Goal: Task Accomplishment & Management: Manage account settings

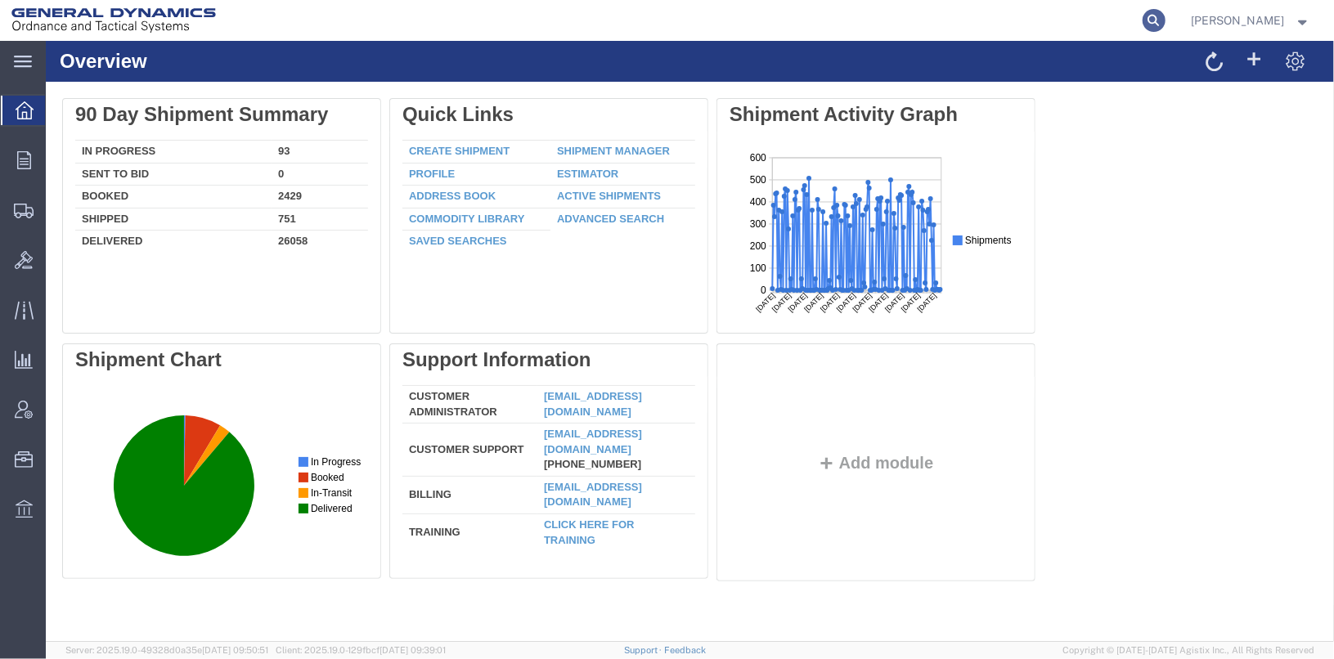
click at [1165, 23] on icon at bounding box center [1153, 20] width 23 height 23
type input "56820911"
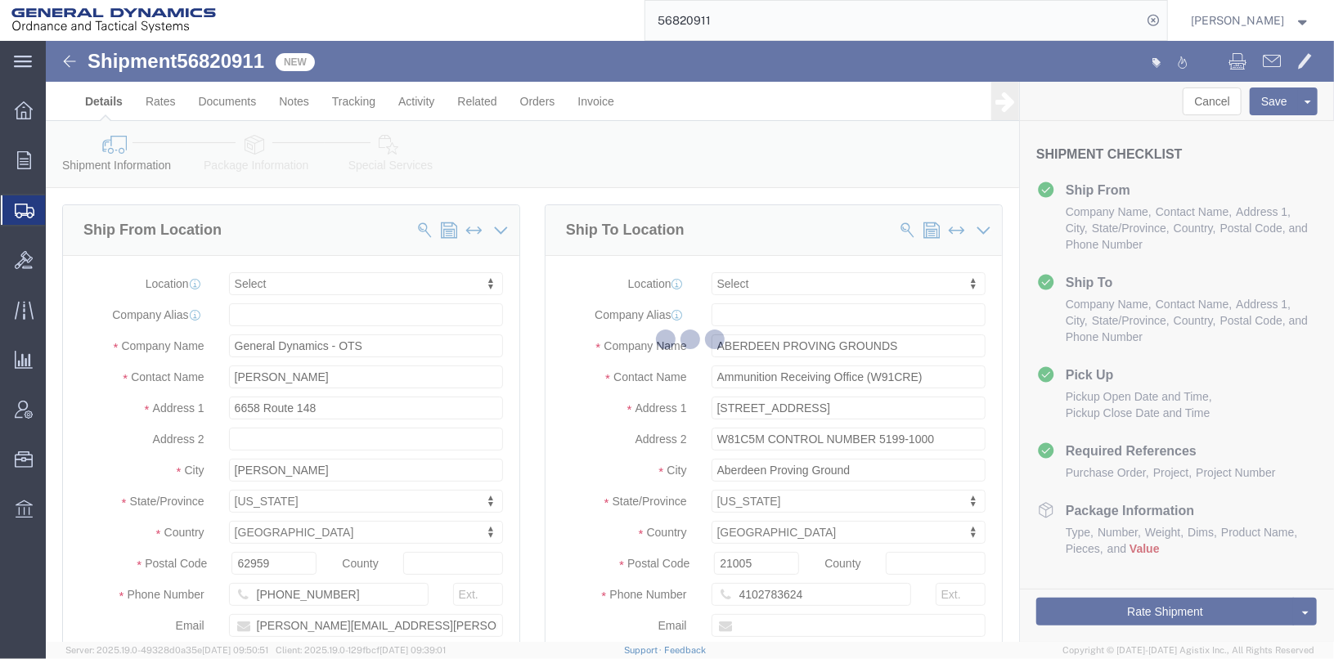
select select
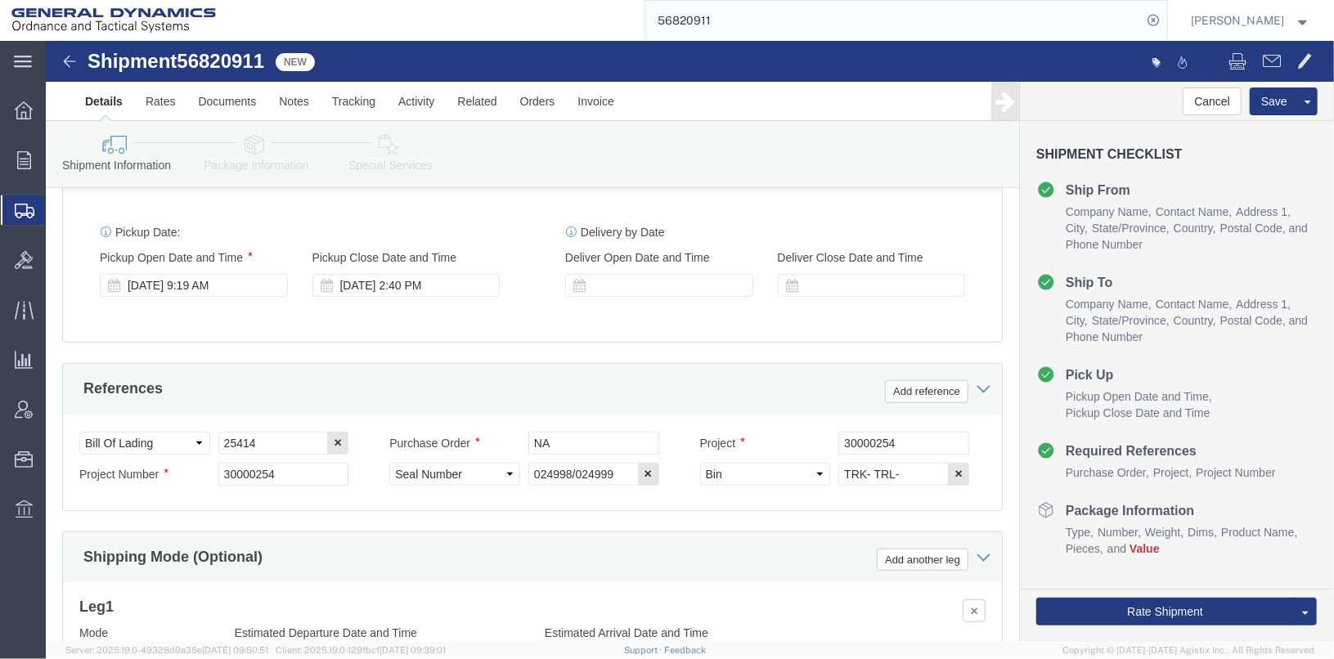
scroll to position [844, 0]
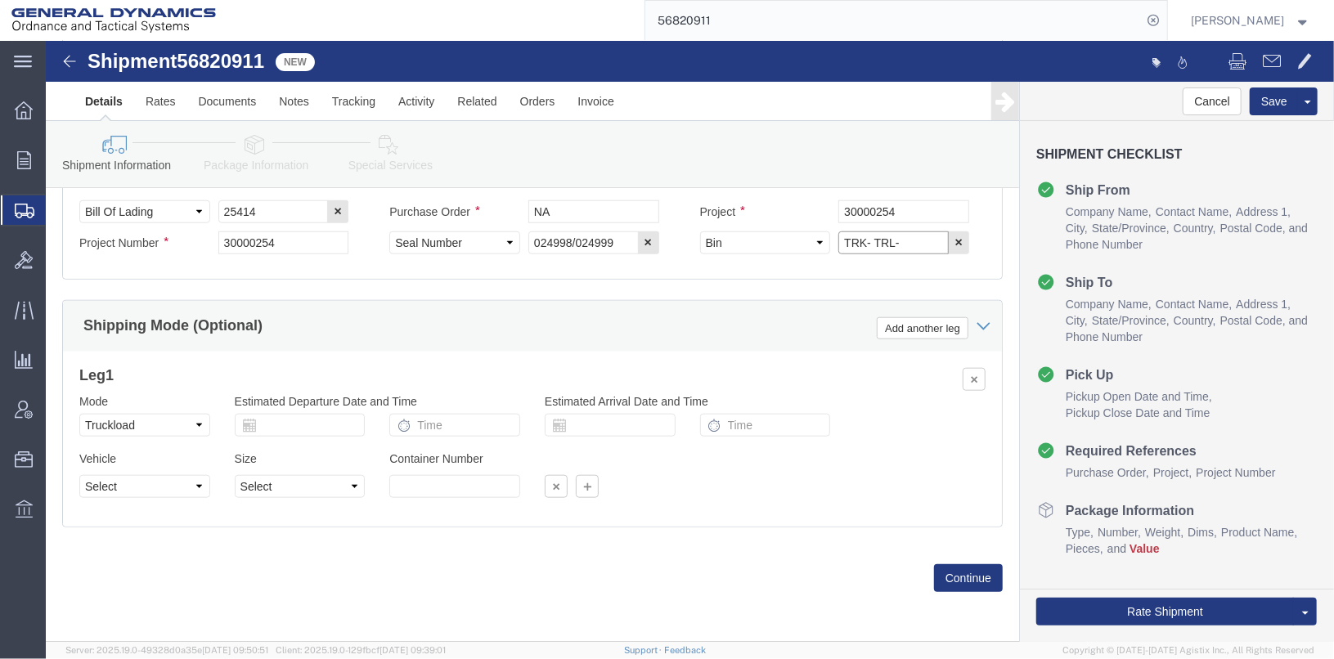
click input "TRK- TRL-"
click input "TRK-245023 TRL-"
type input "TRK-245023 TRL-224091"
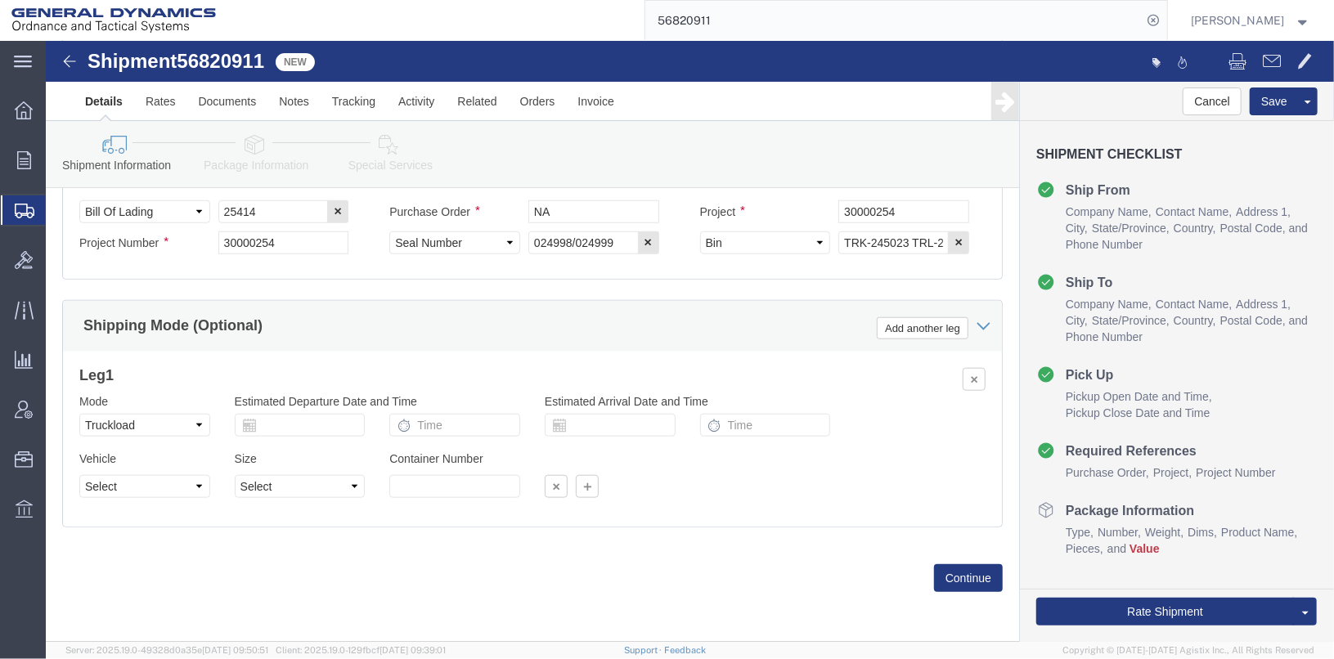
click div "Please fix the following errors Ship From Location Location My Profile Location…"
click button "Continue"
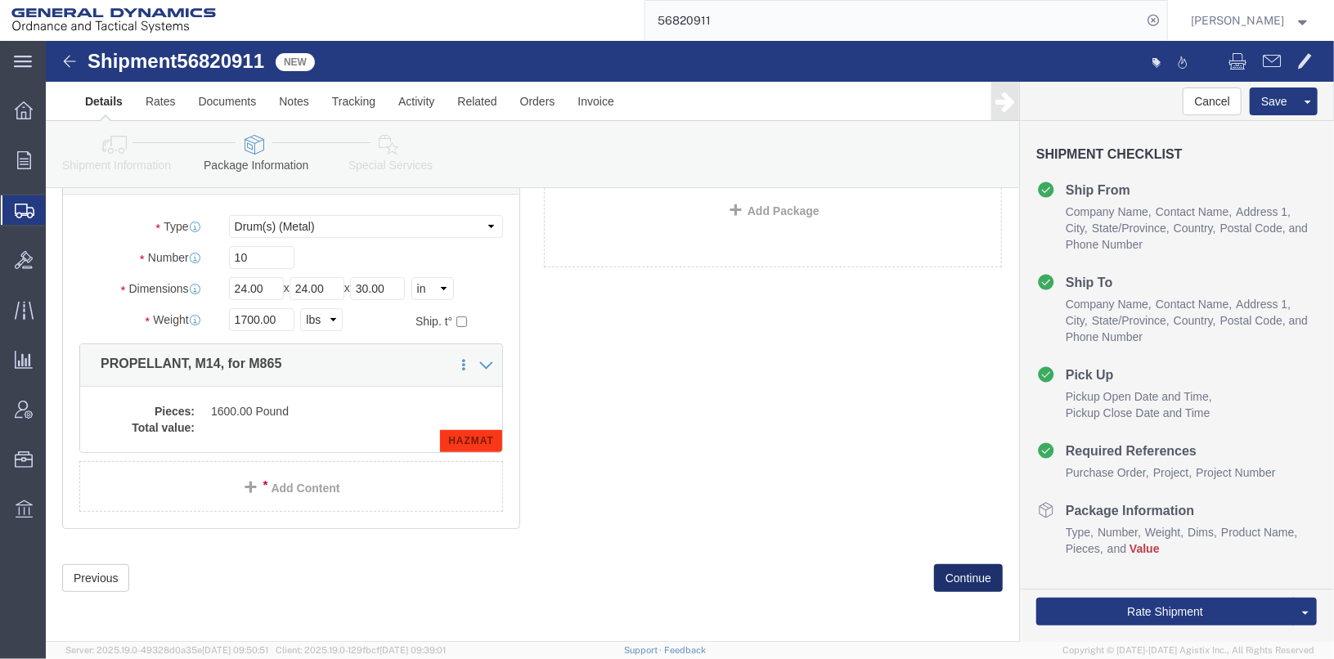
scroll to position [32, 0]
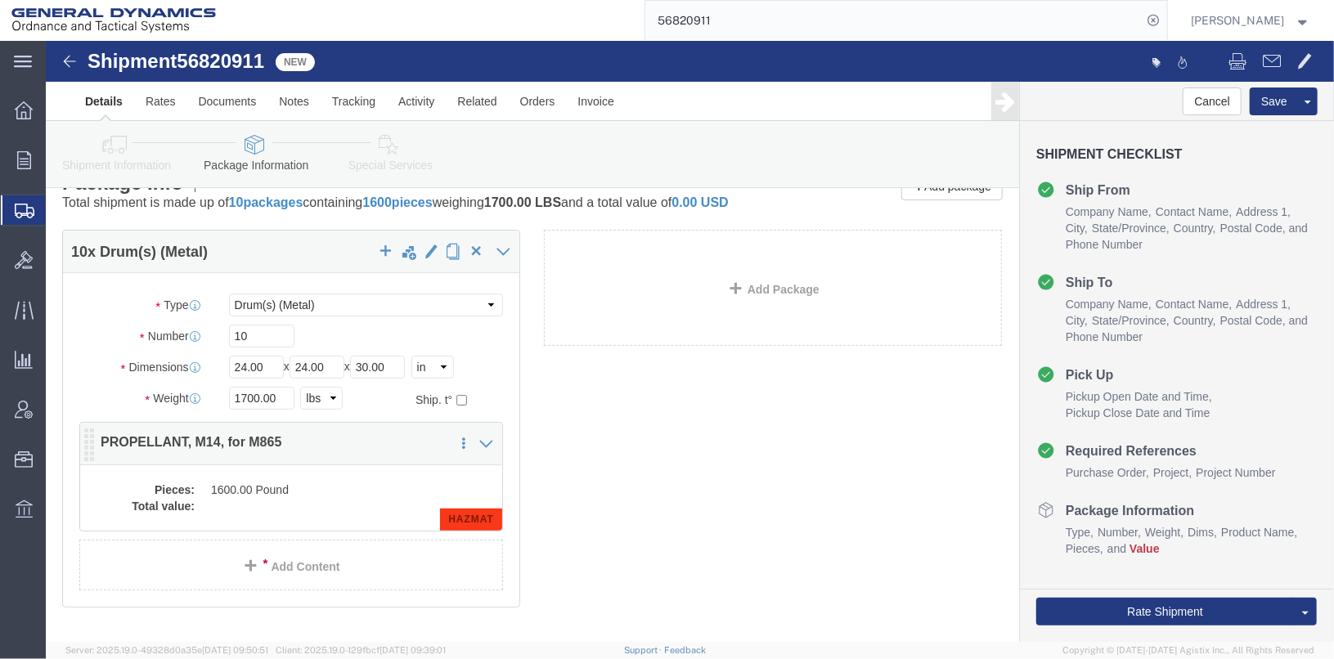
click dd "1600.00 Pound"
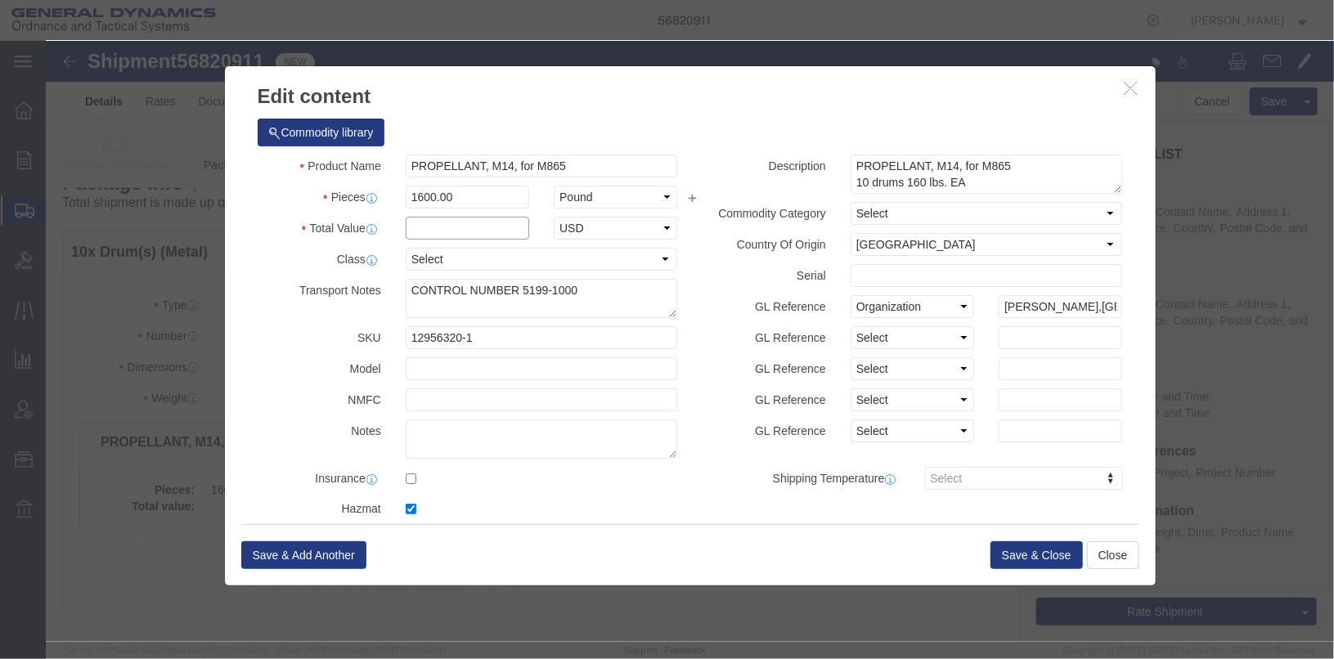
click input "text"
type input "1600"
click button "Save & Close"
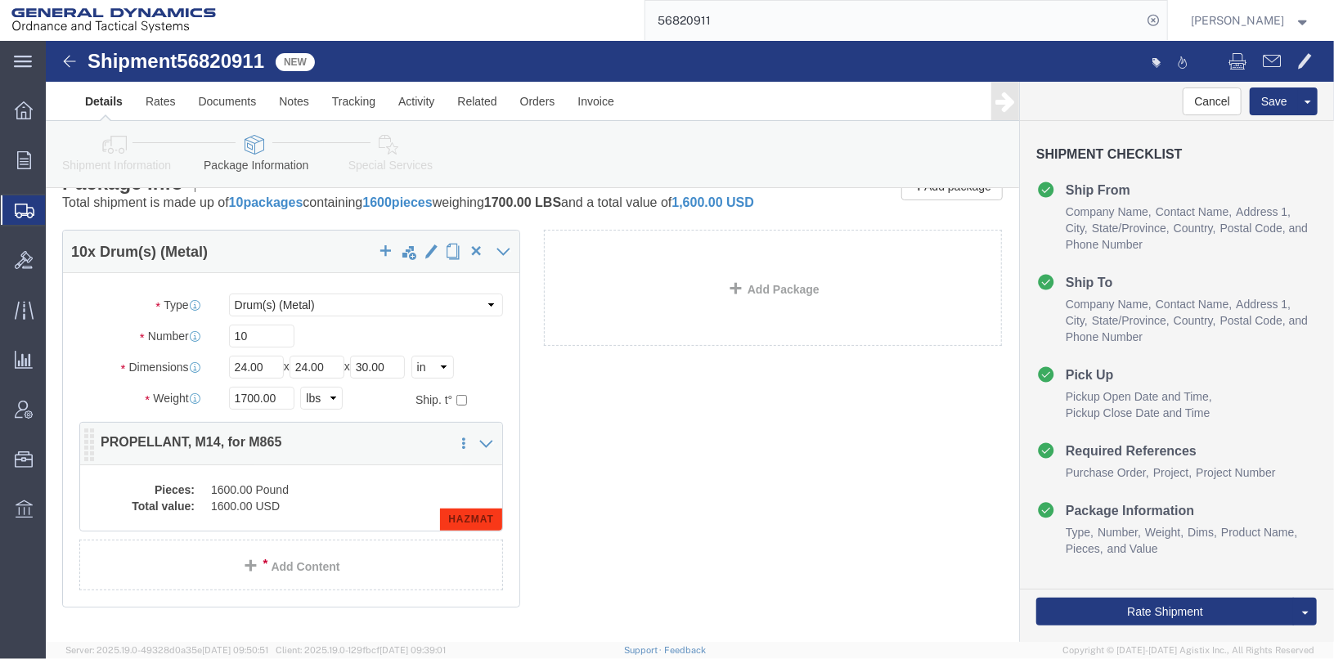
click div "Pieces: 1600.00 Pound Total value: 1600.00 USD HAZMAT"
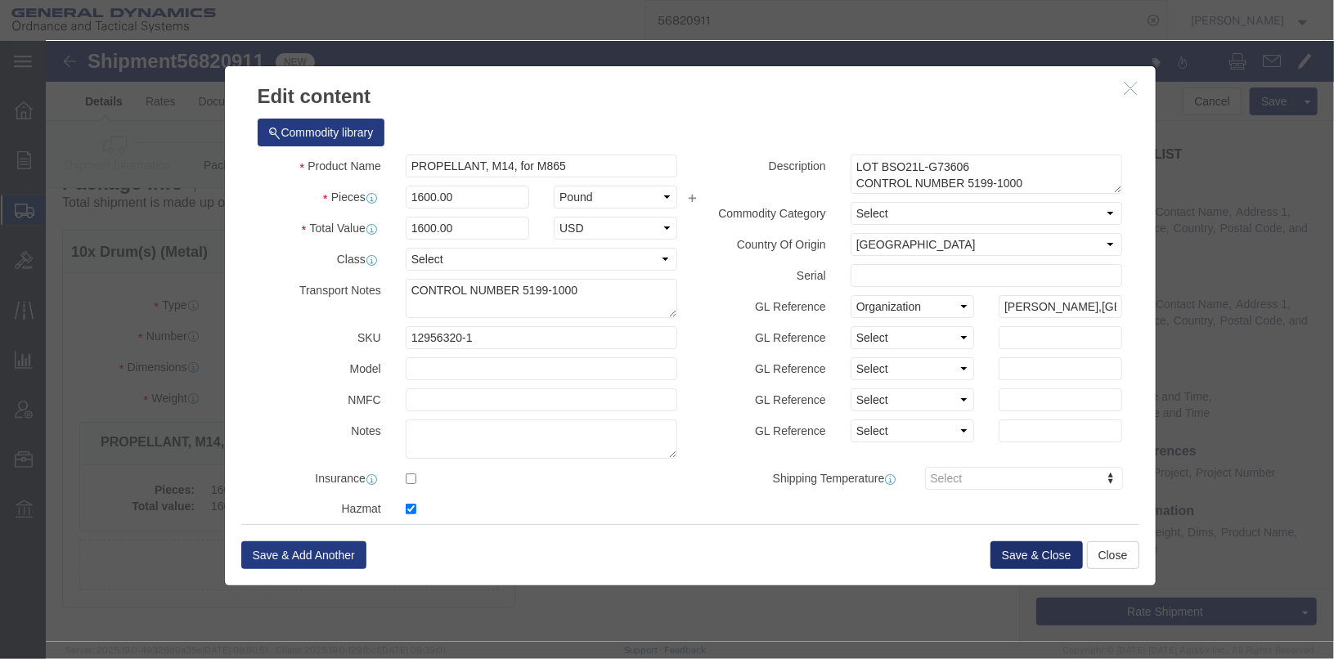
click button "Save & Close"
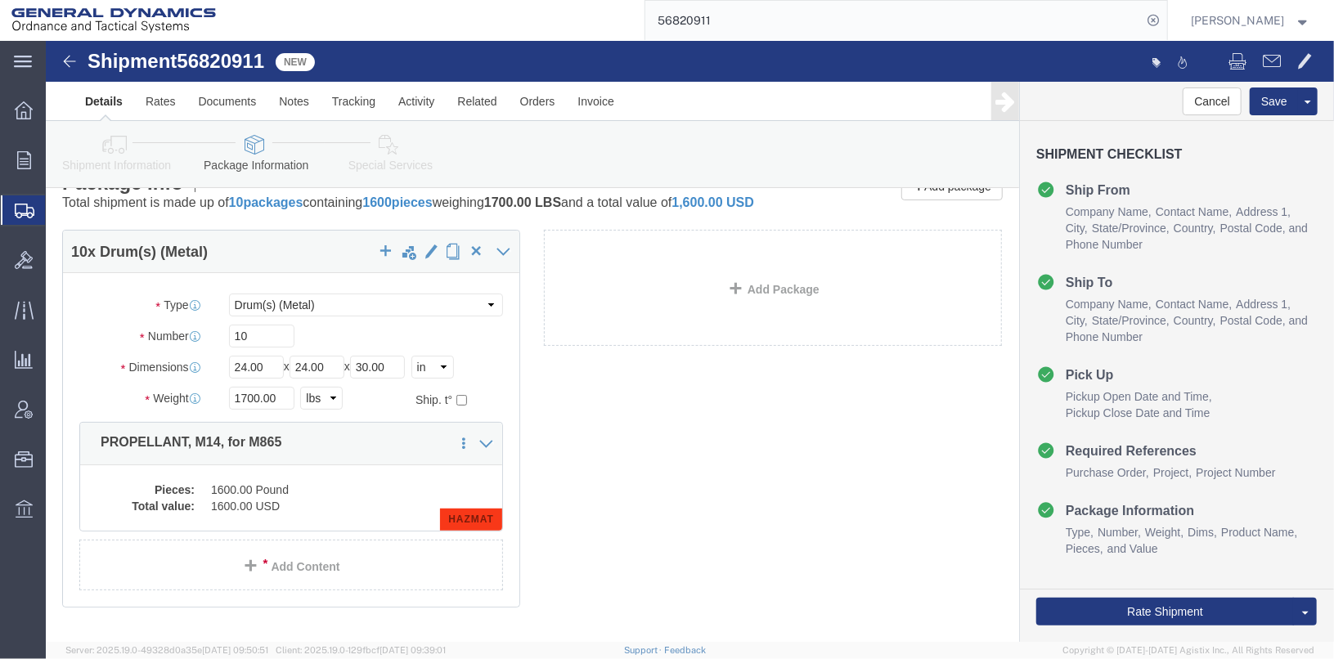
click icon
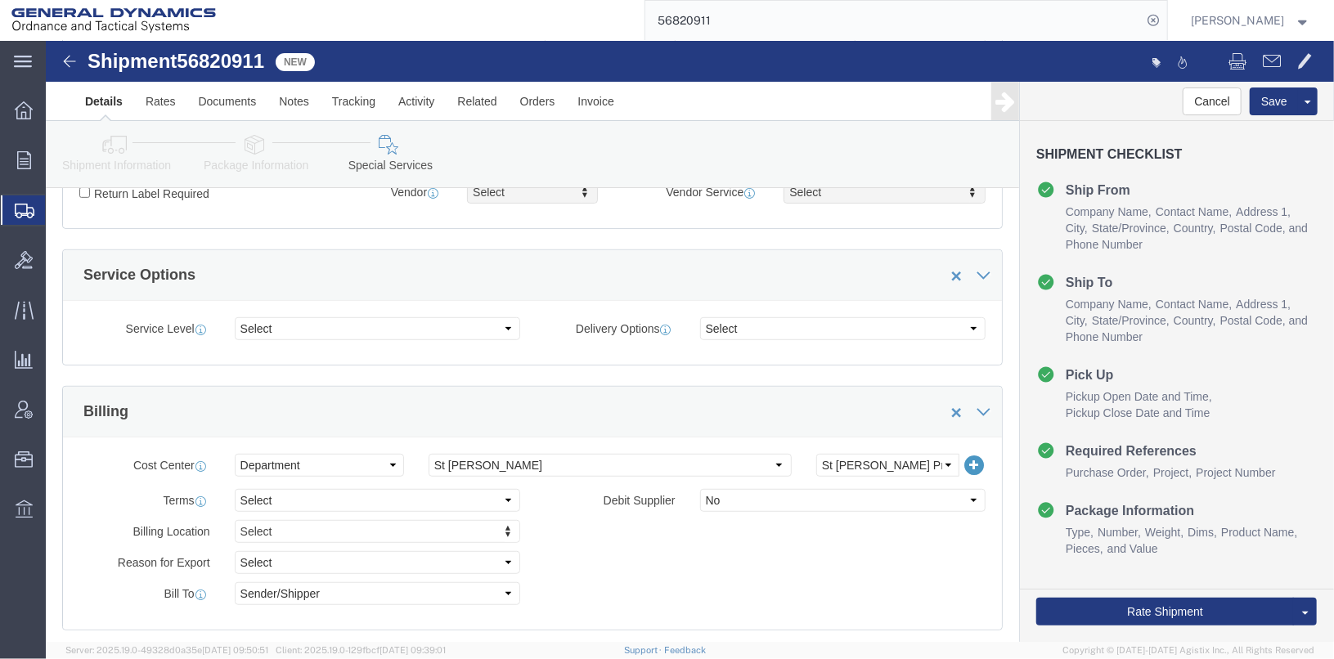
scroll to position [81, 0]
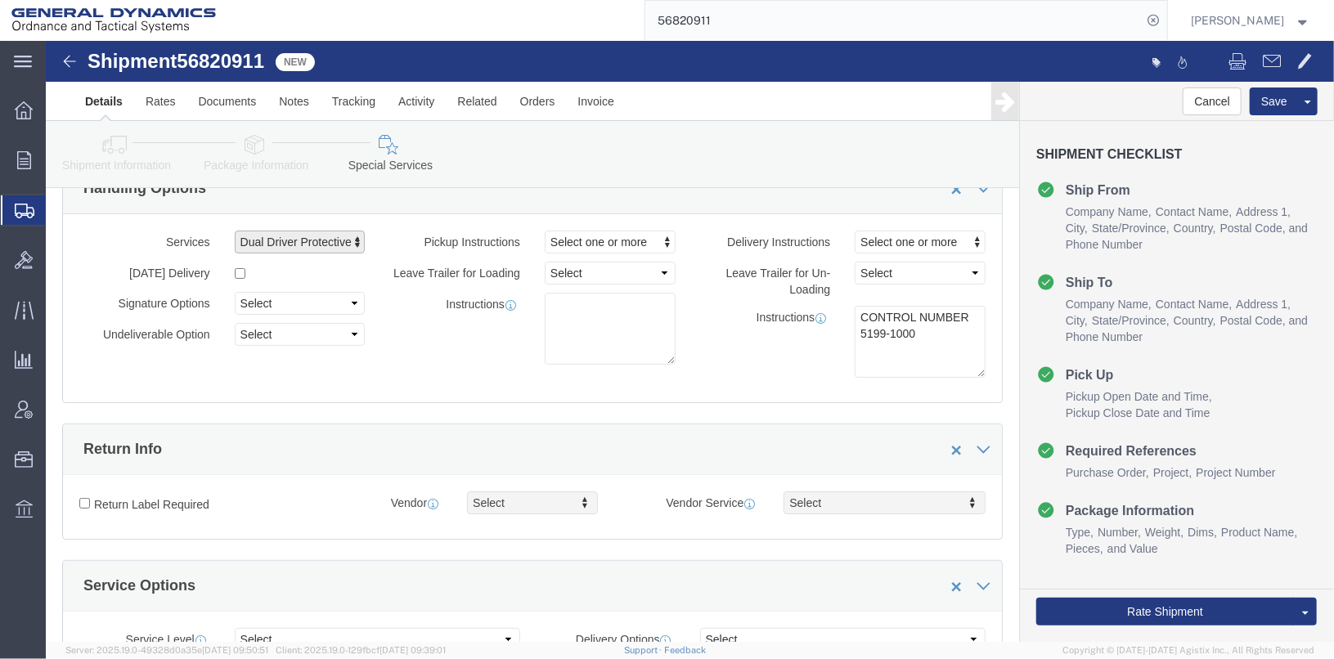
click span "Dual Driver Protective Service (DDP), Satellite Motor Surveillance Service (SNS…"
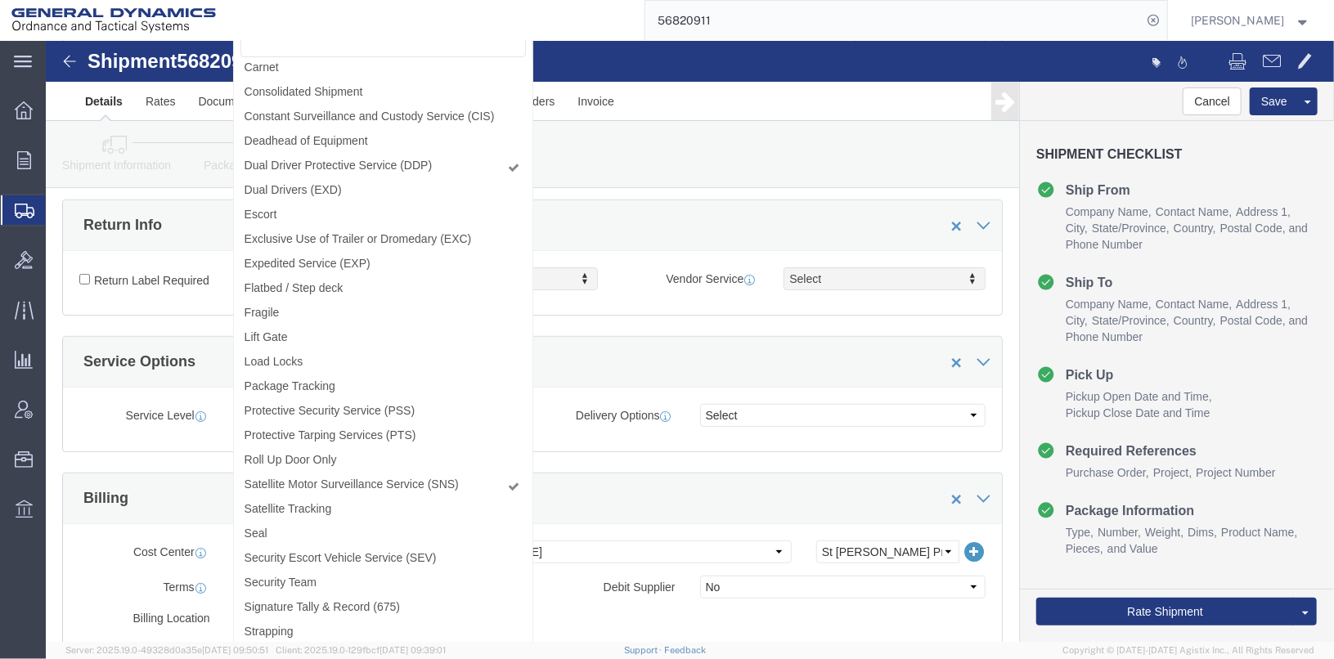
scroll to position [408, 0]
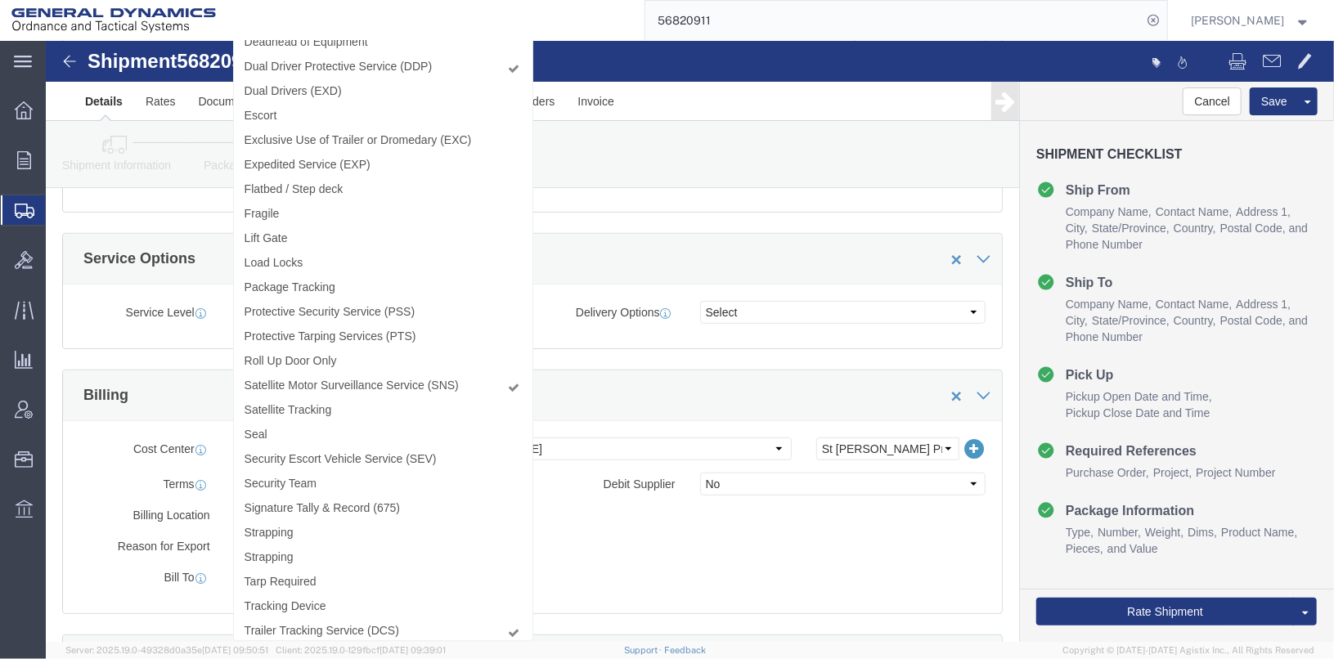
click div "Billing Location Select Select My Profile Location GD-OTS [GEOGRAPHIC_DATA] (Co…"
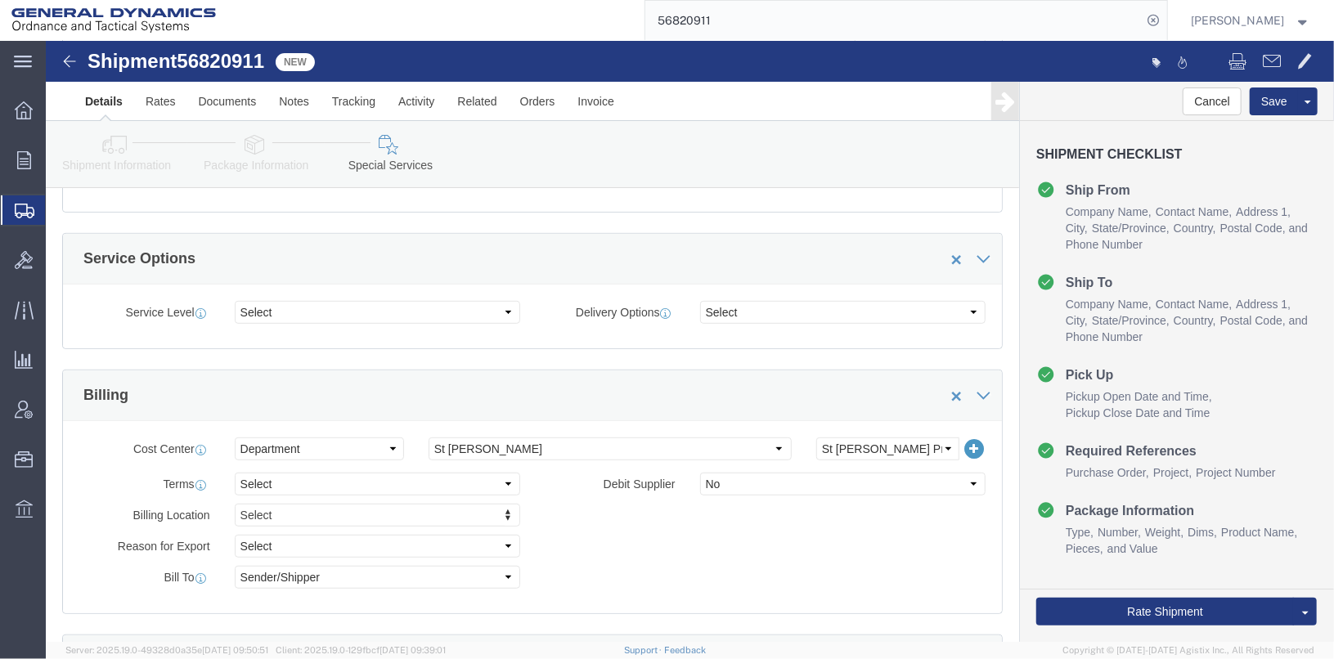
click link "Shipment Information"
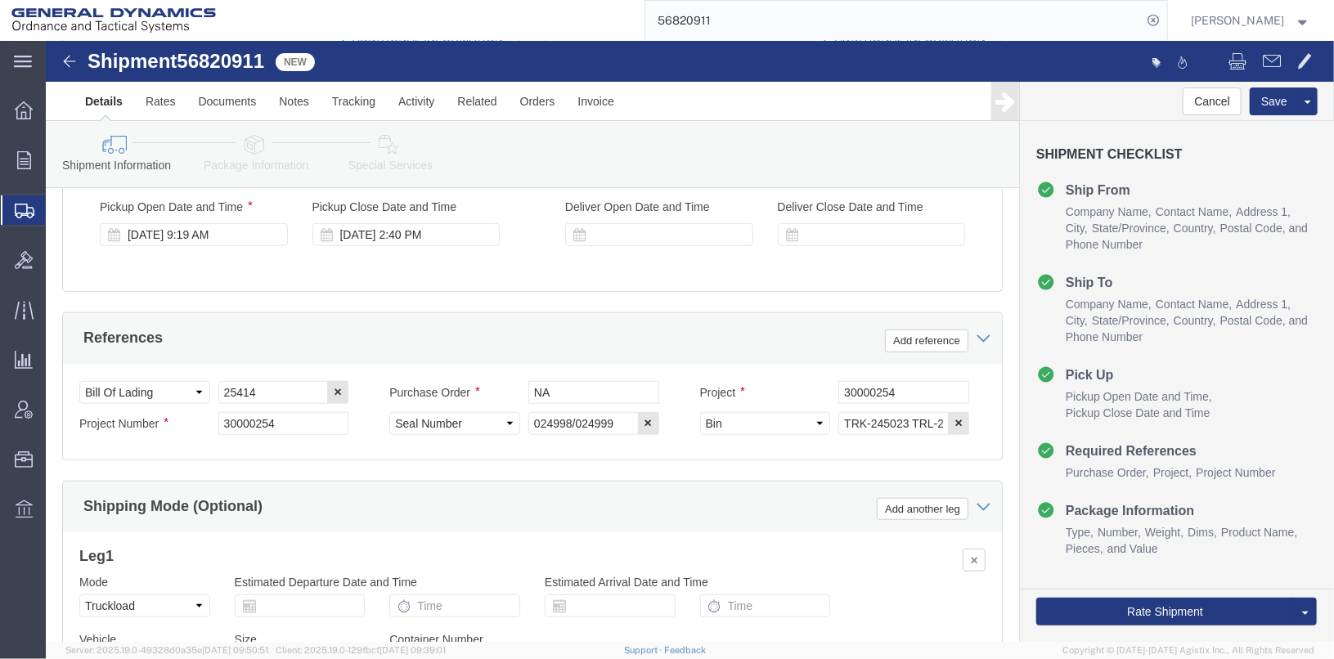
scroll to position [735, 0]
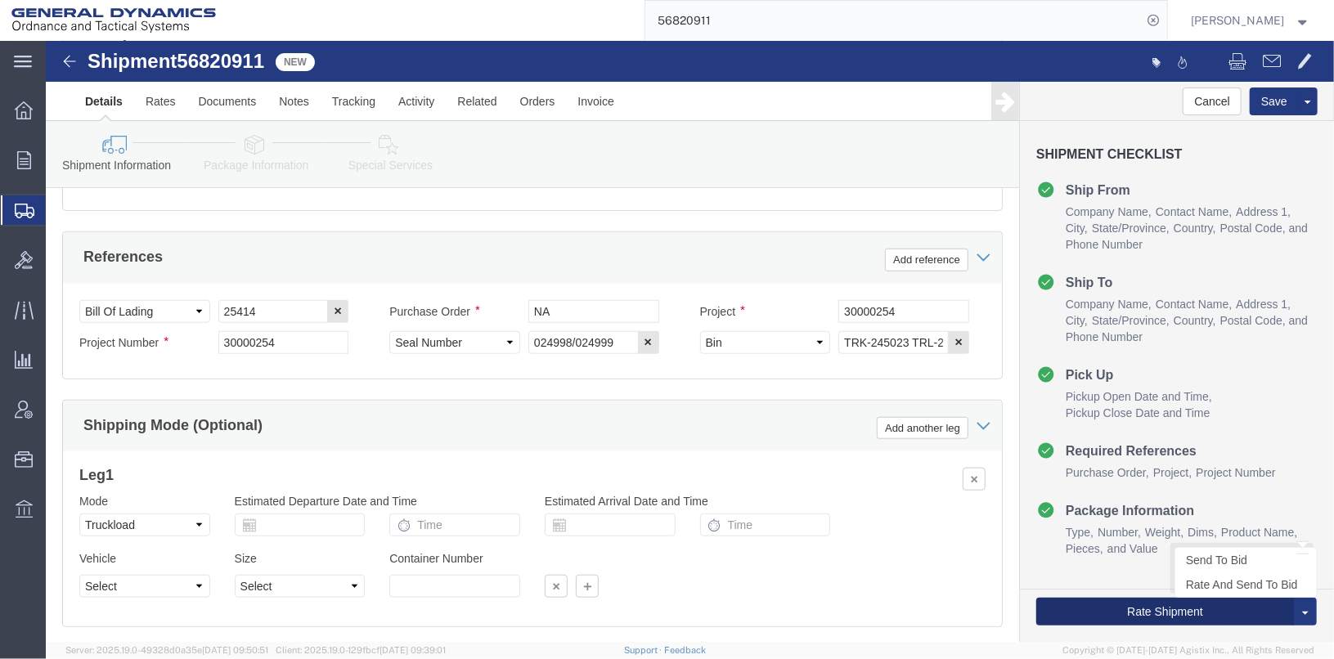
click button "Rate Shipment"
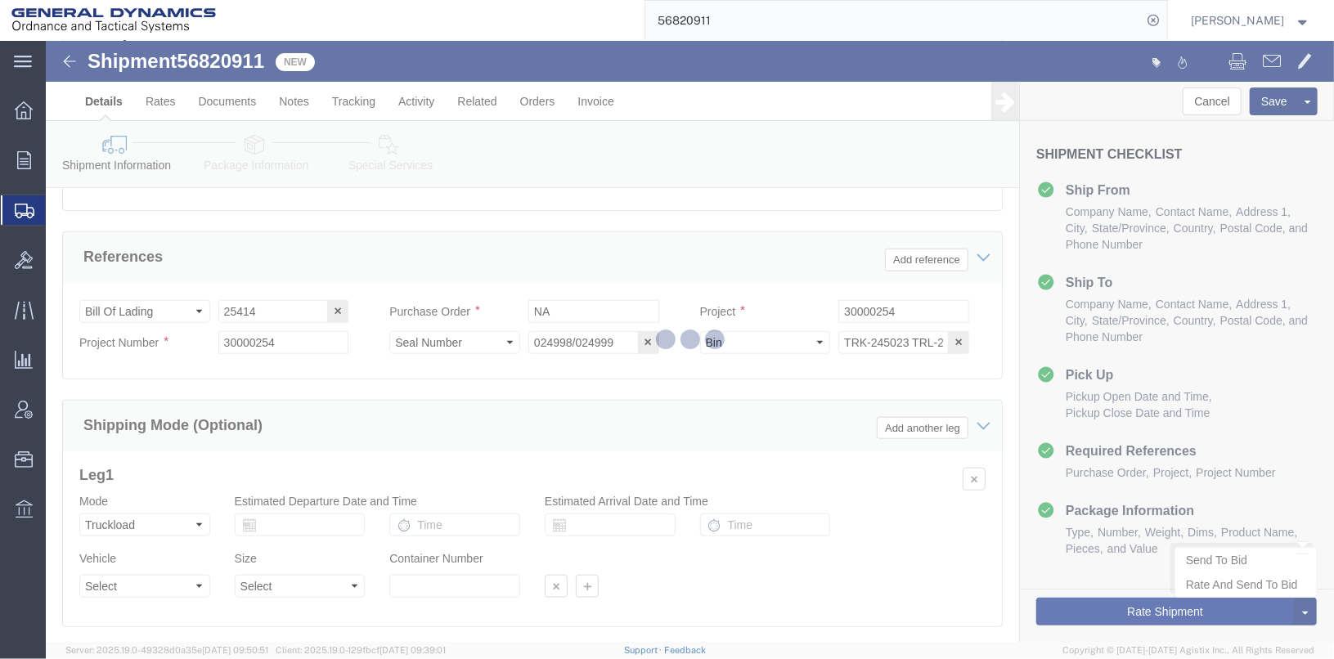
scroll to position [23, 0]
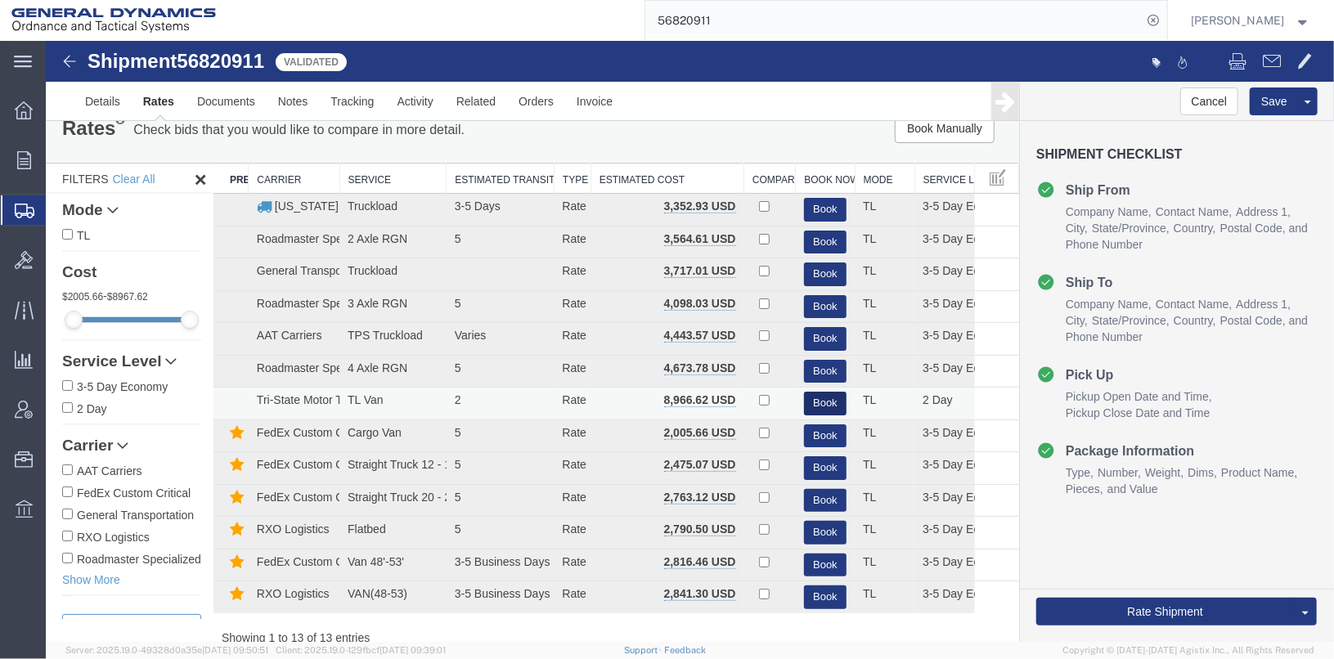
click at [825, 397] on button "Book" at bounding box center [824, 403] width 43 height 24
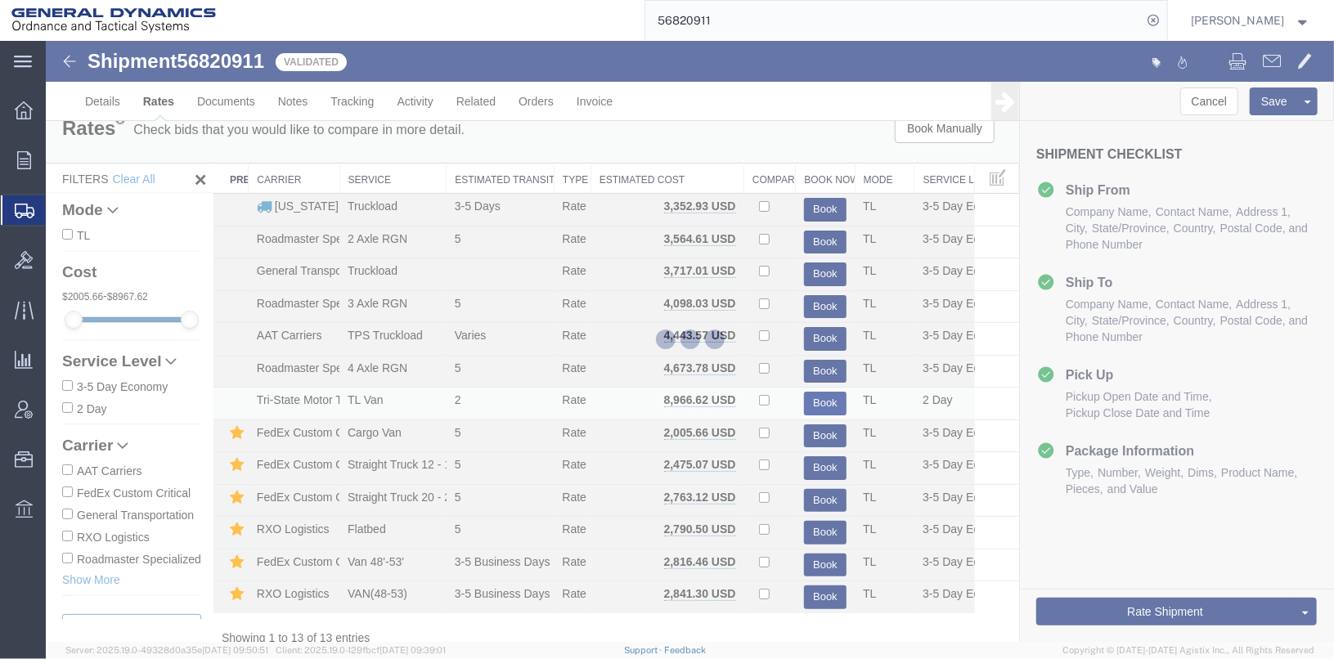
scroll to position [0, 0]
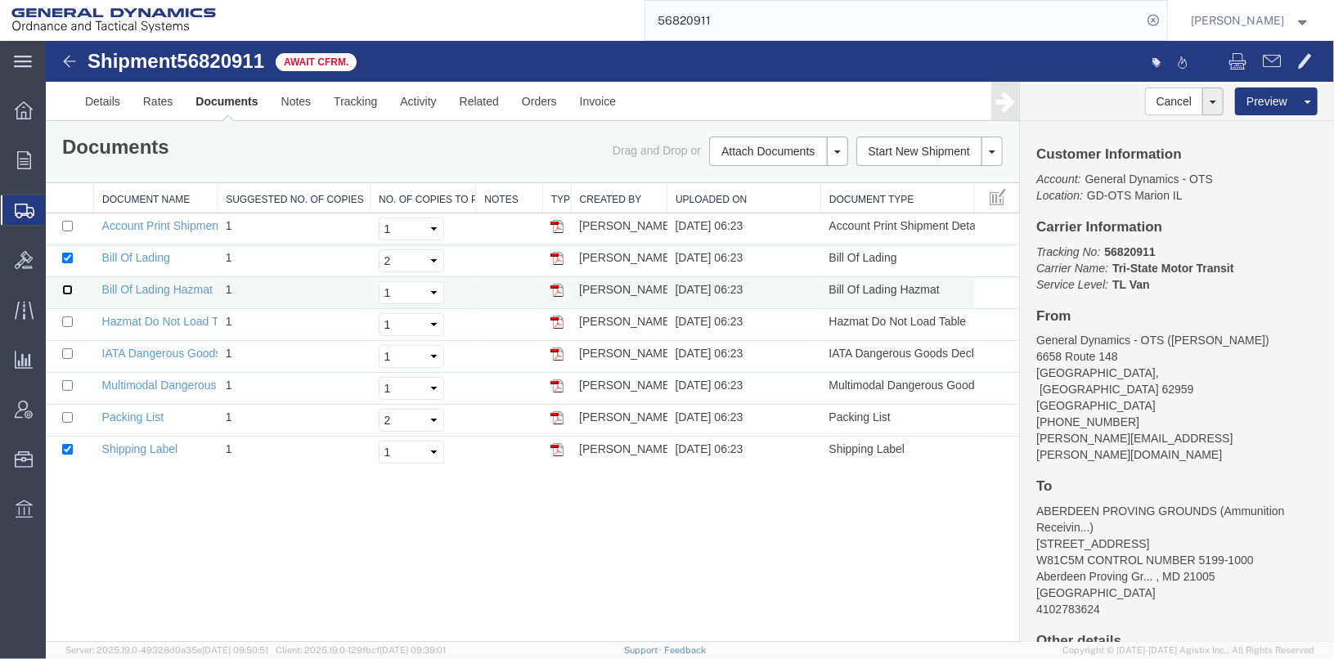
click at [66, 284] on input "checkbox" at bounding box center [66, 289] width 11 height 11
checkbox input "true"
click at [65, 415] on input "checkbox" at bounding box center [66, 416] width 11 height 11
checkbox input "true"
click at [68, 446] on input "checkbox" at bounding box center [66, 448] width 11 height 11
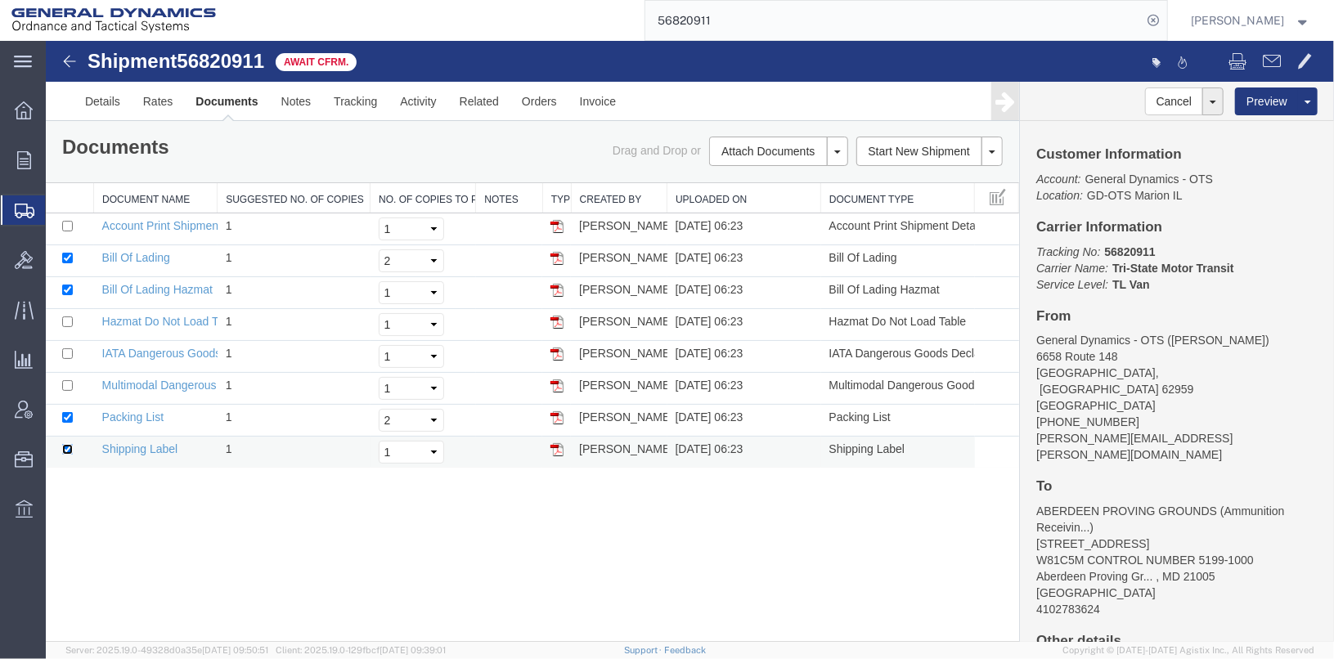
checkbox input "false"
click at [397, 280] on select "Select 1 2 3 4 5" at bounding box center [410, 291] width 65 height 23
select select "2"
click at [378, 280] on select "Select 1 2 3 4 5" at bounding box center [410, 291] width 65 height 23
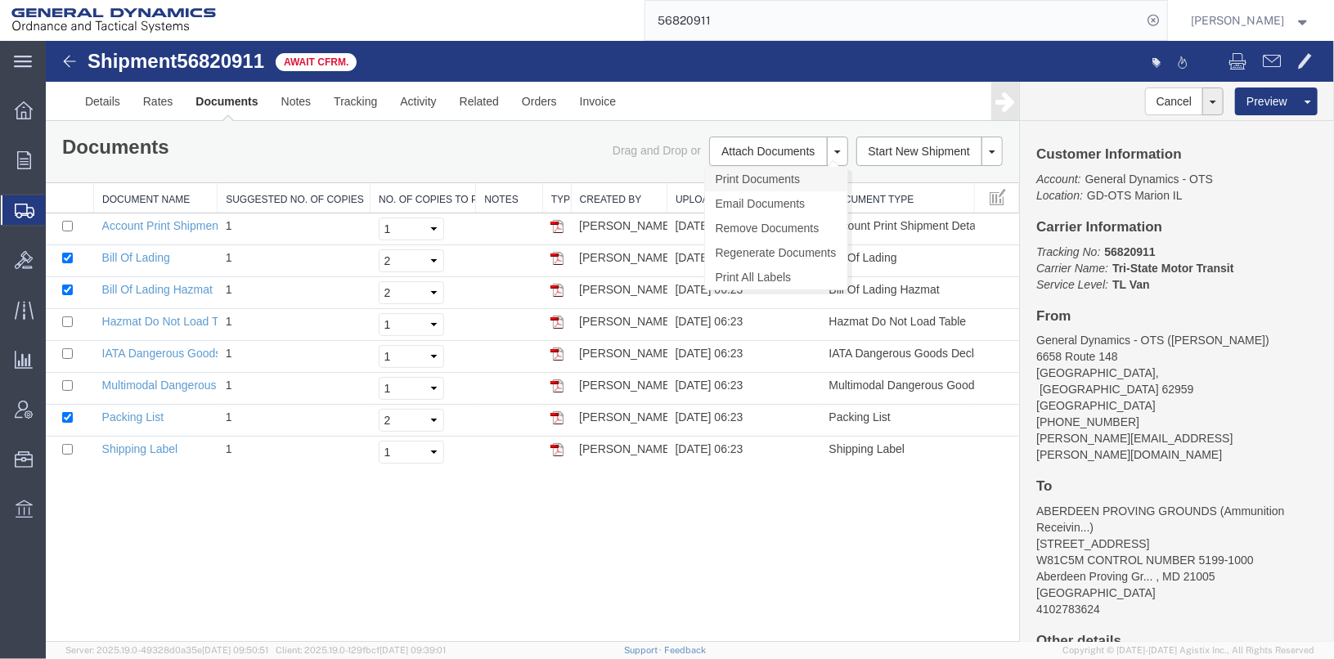
click at [737, 182] on link "Print Documents" at bounding box center [775, 178] width 142 height 25
